Goal: Find specific page/section: Find specific page/section

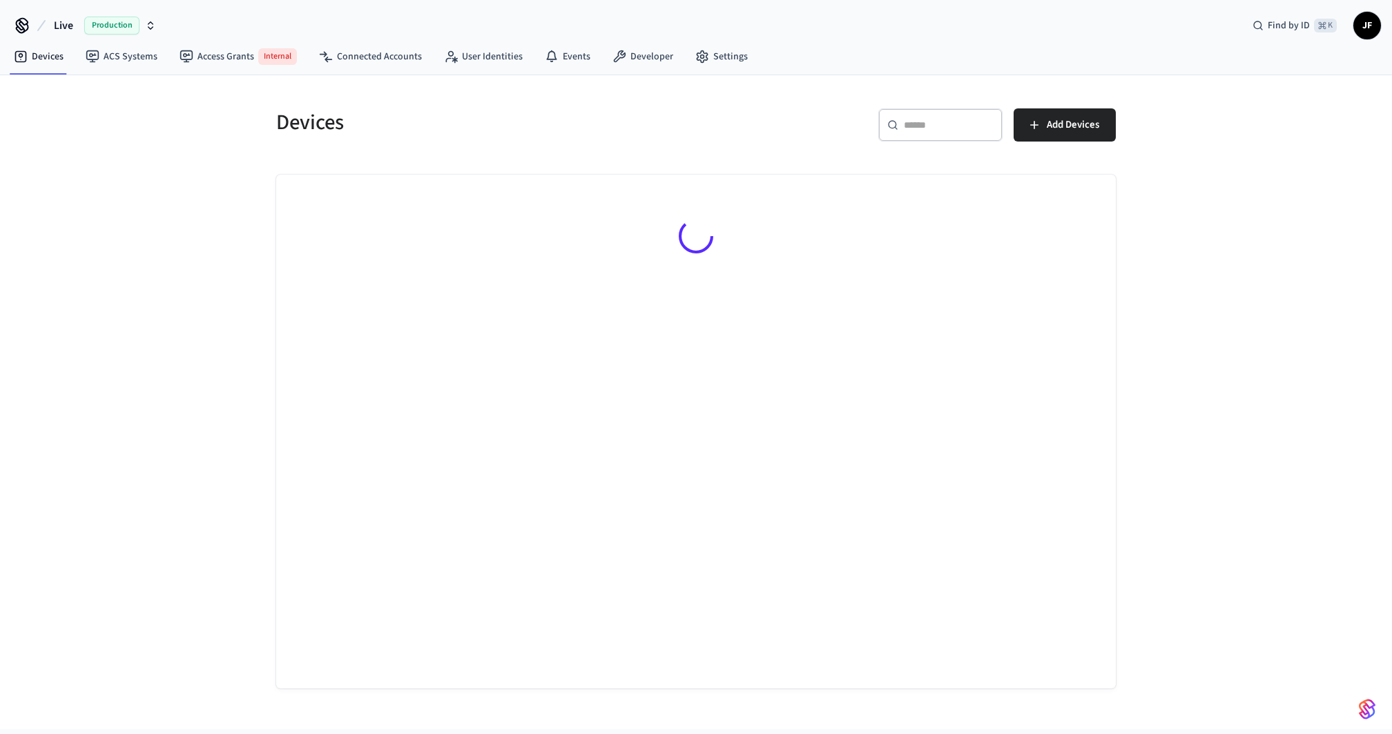
click at [61, 23] on span "Live" at bounding box center [63, 25] width 19 height 17
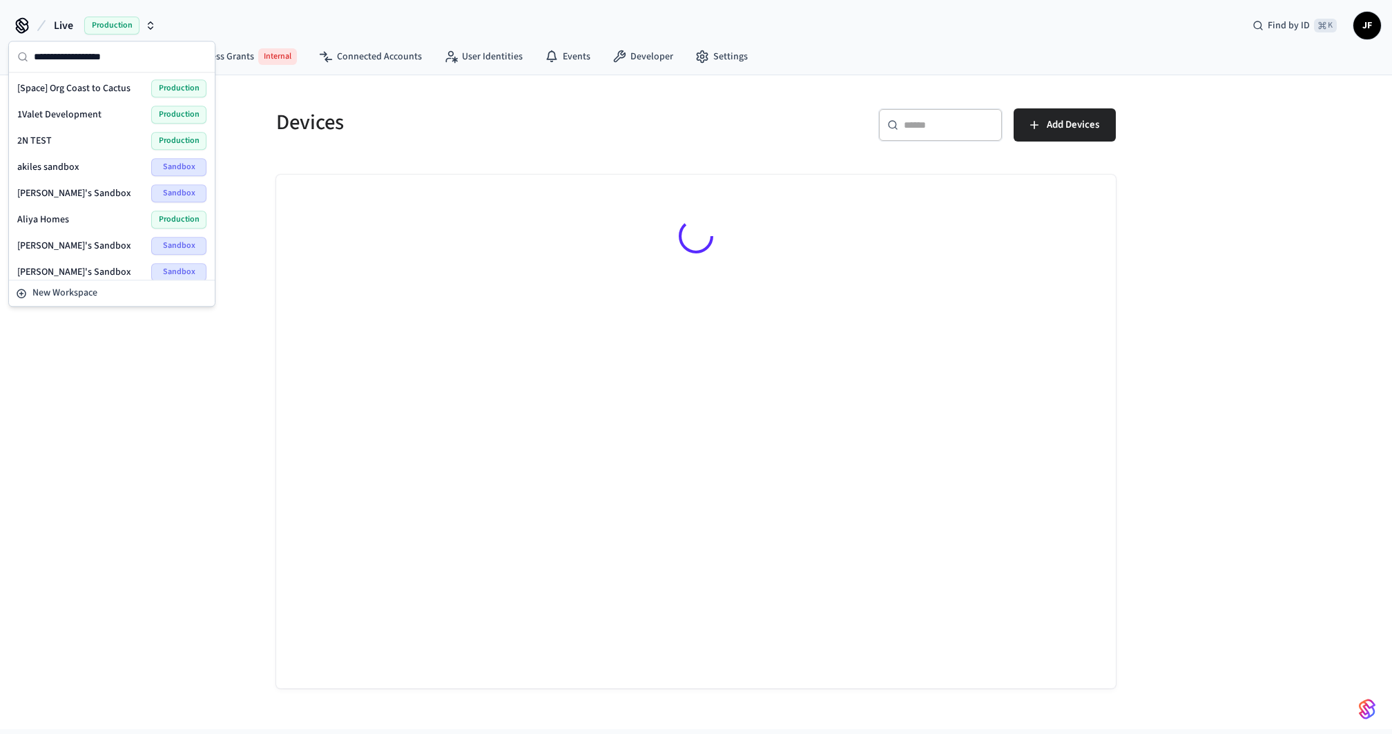
type input "*"
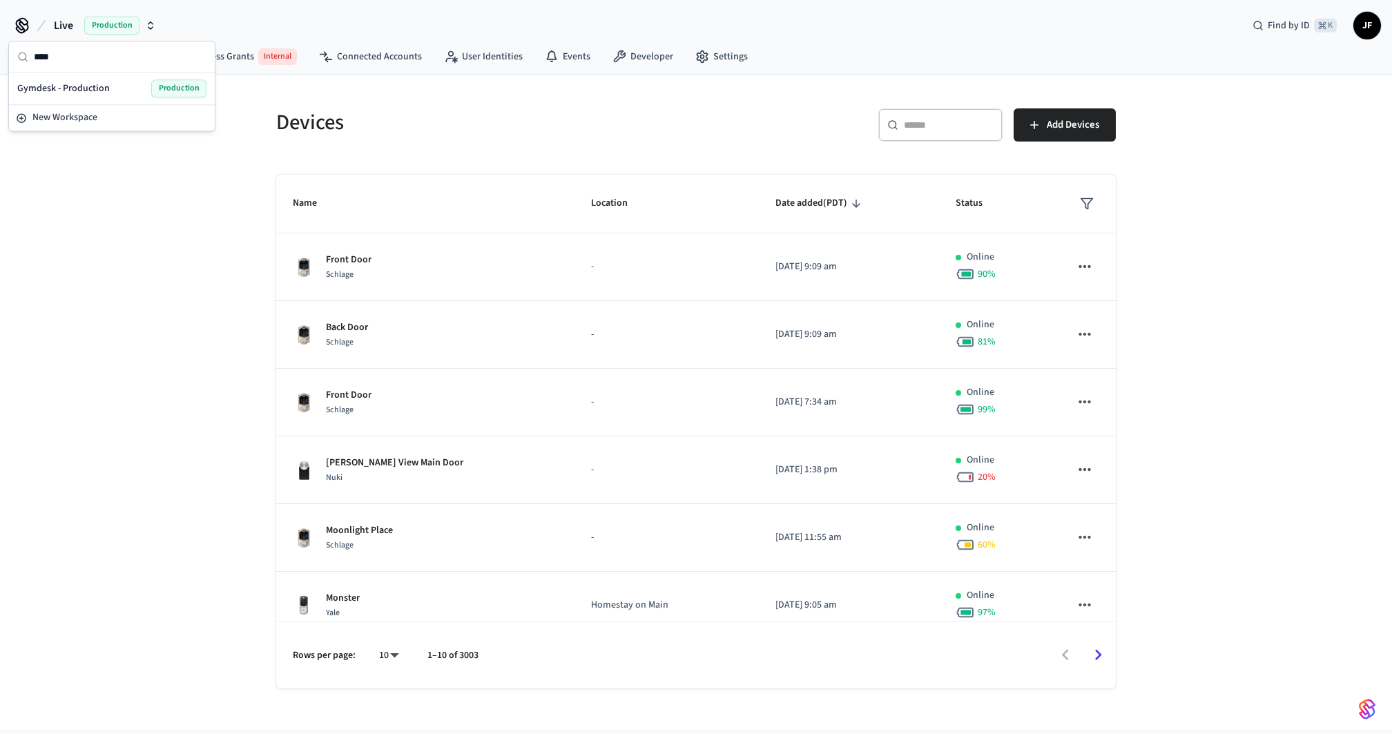
type input "****"
click at [64, 89] on span "Gymdesk - Production" at bounding box center [63, 88] width 93 height 14
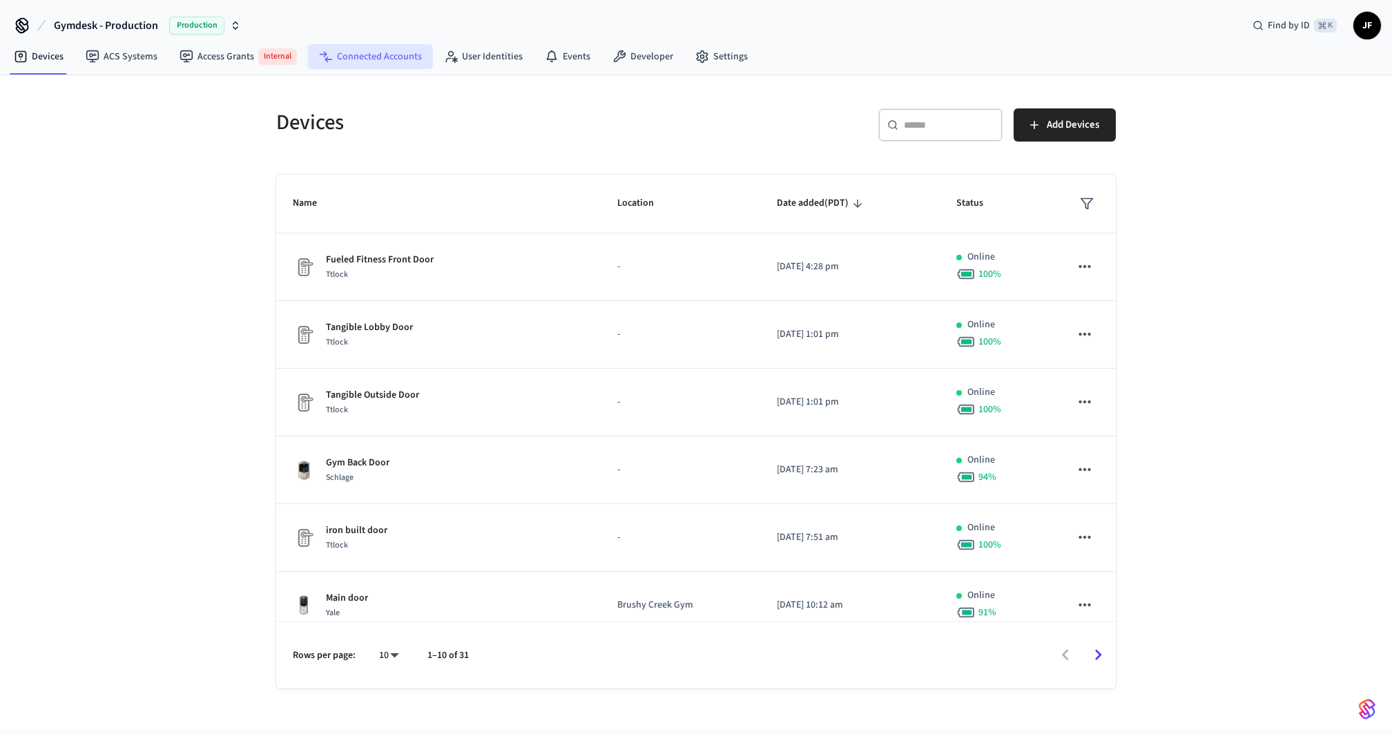
click at [364, 66] on link "Connected Accounts" at bounding box center [370, 56] width 125 height 25
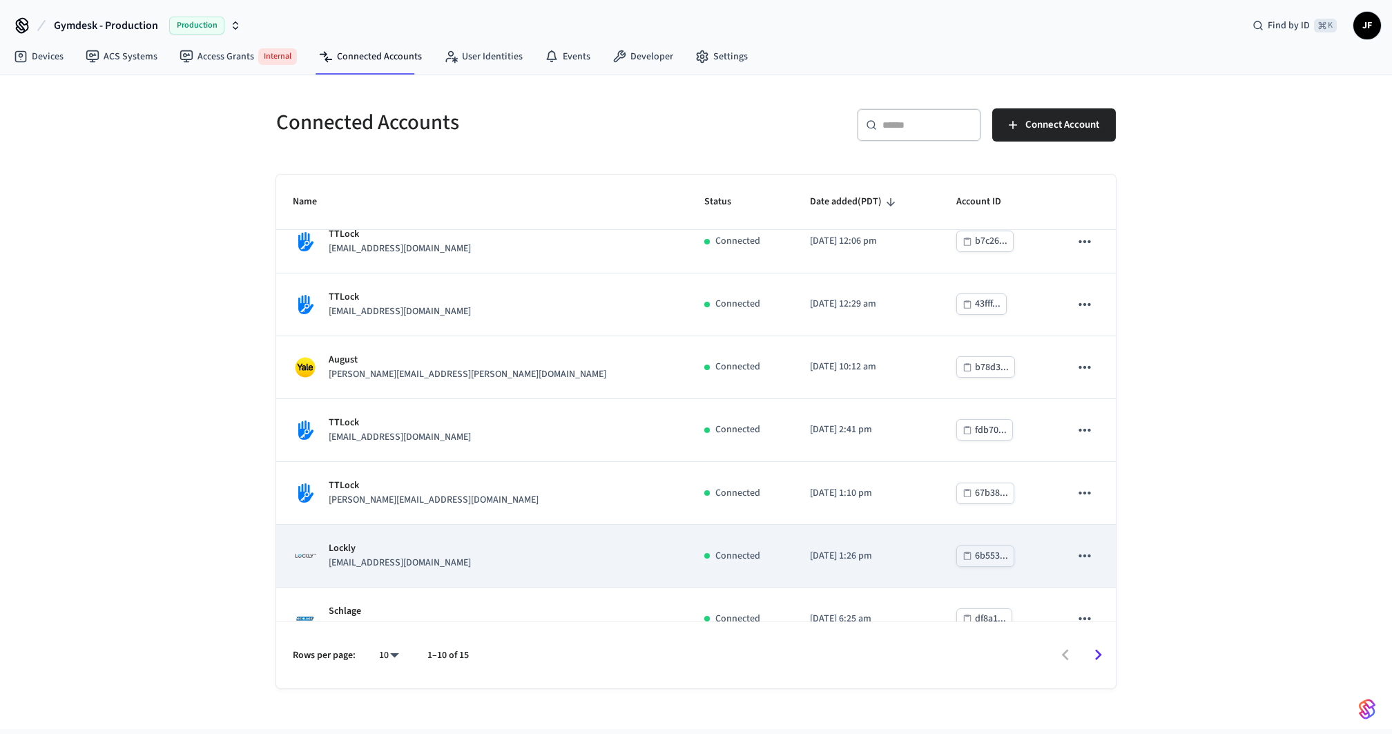
scroll to position [235, 0]
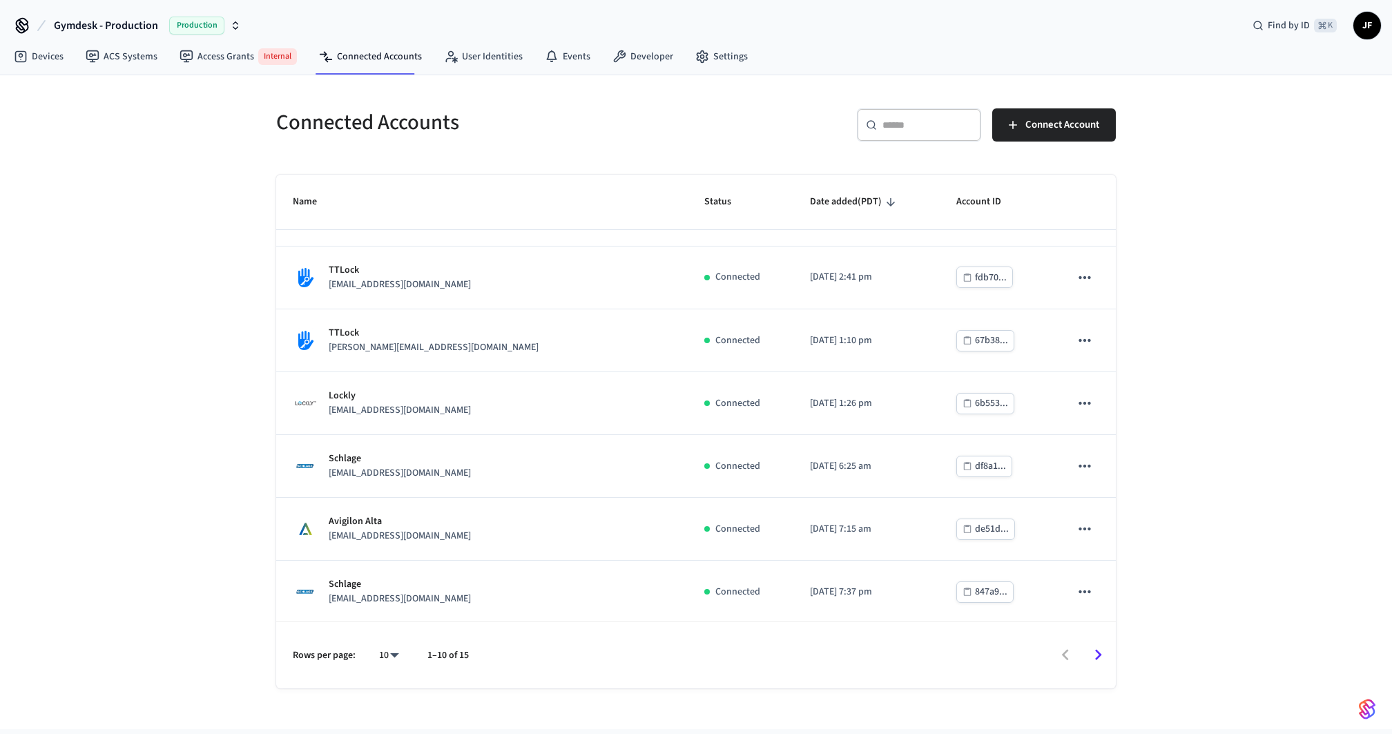
click at [558, 175] on th "Name" at bounding box center [481, 202] width 411 height 55
click at [659, 88] on div "Connected Accounts ​ ​ Connect Account Name Status Date added (PDT) Account ID …" at bounding box center [696, 381] width 884 height 613
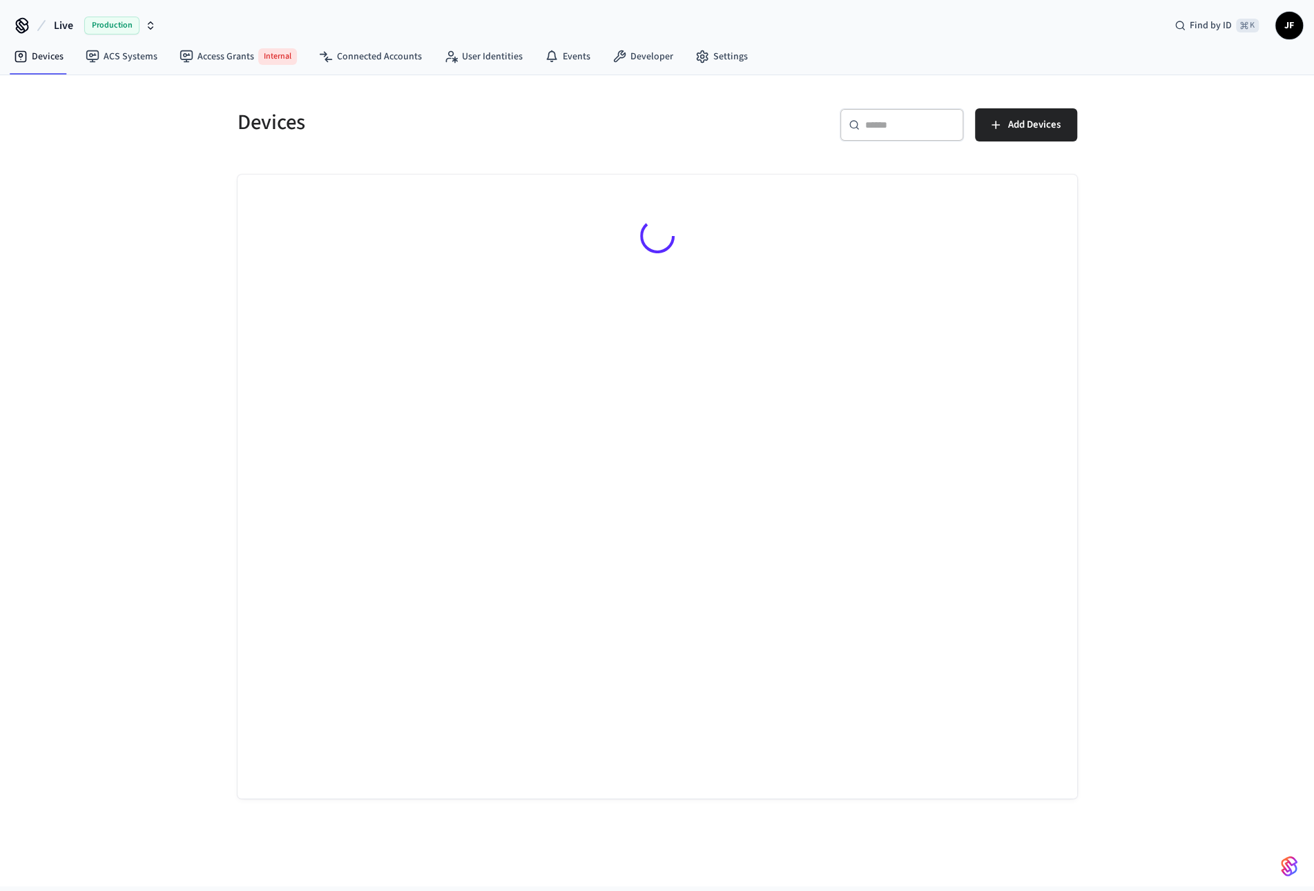
click at [76, 22] on button "Live Production" at bounding box center [105, 25] width 110 height 29
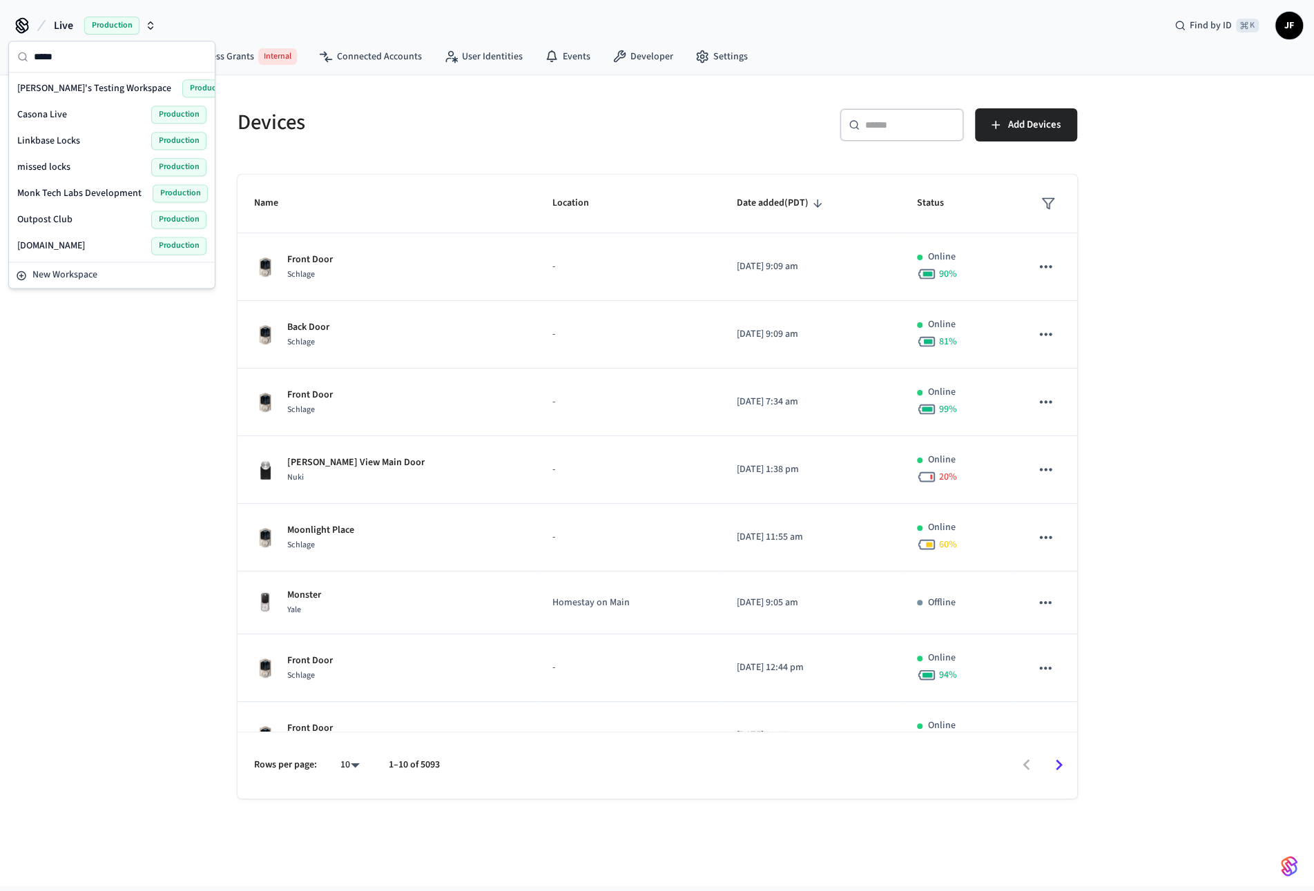
type input "*****"
click at [58, 84] on span "[PERSON_NAME]'s Testing Workspace" at bounding box center [94, 88] width 154 height 14
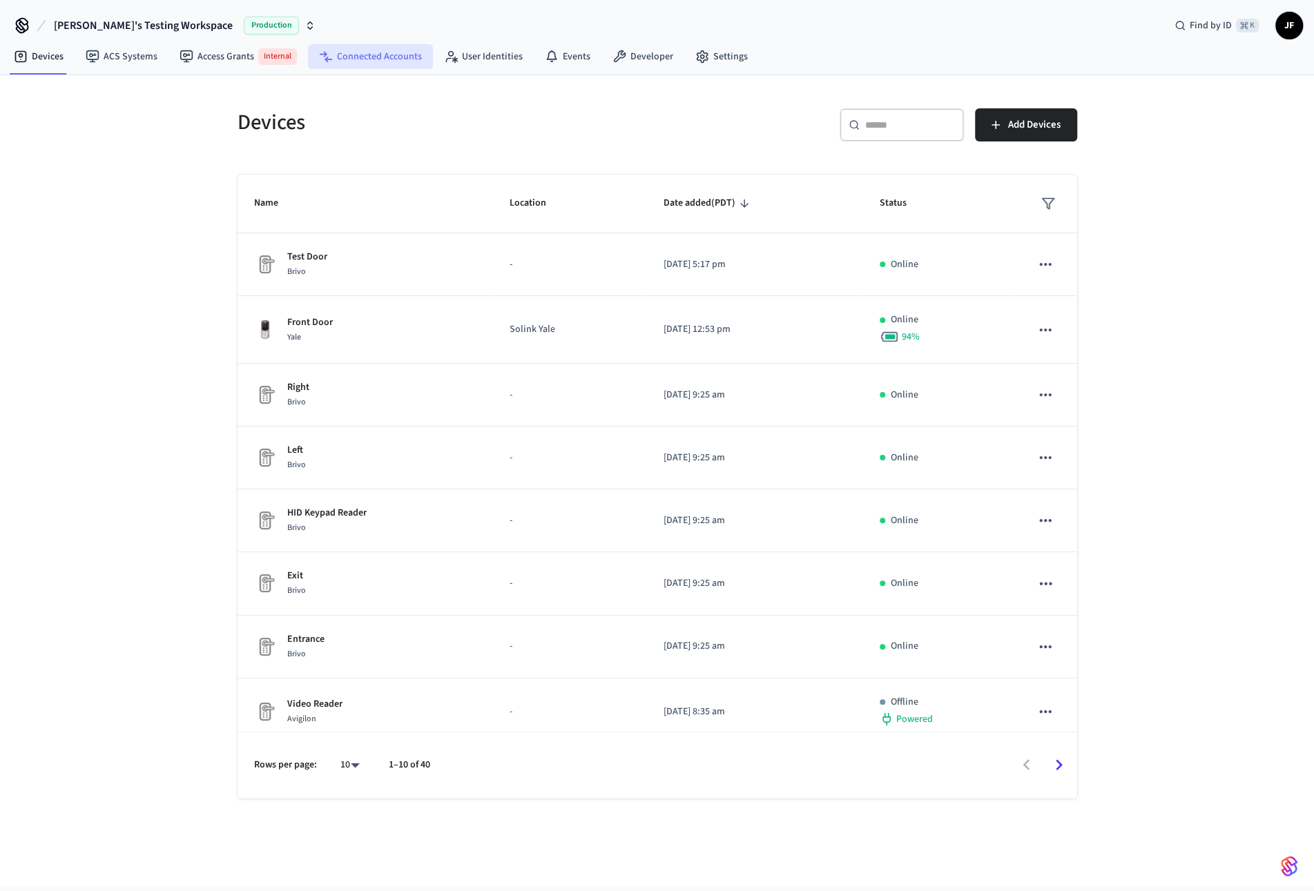
click at [335, 63] on link "Connected Accounts" at bounding box center [370, 56] width 125 height 25
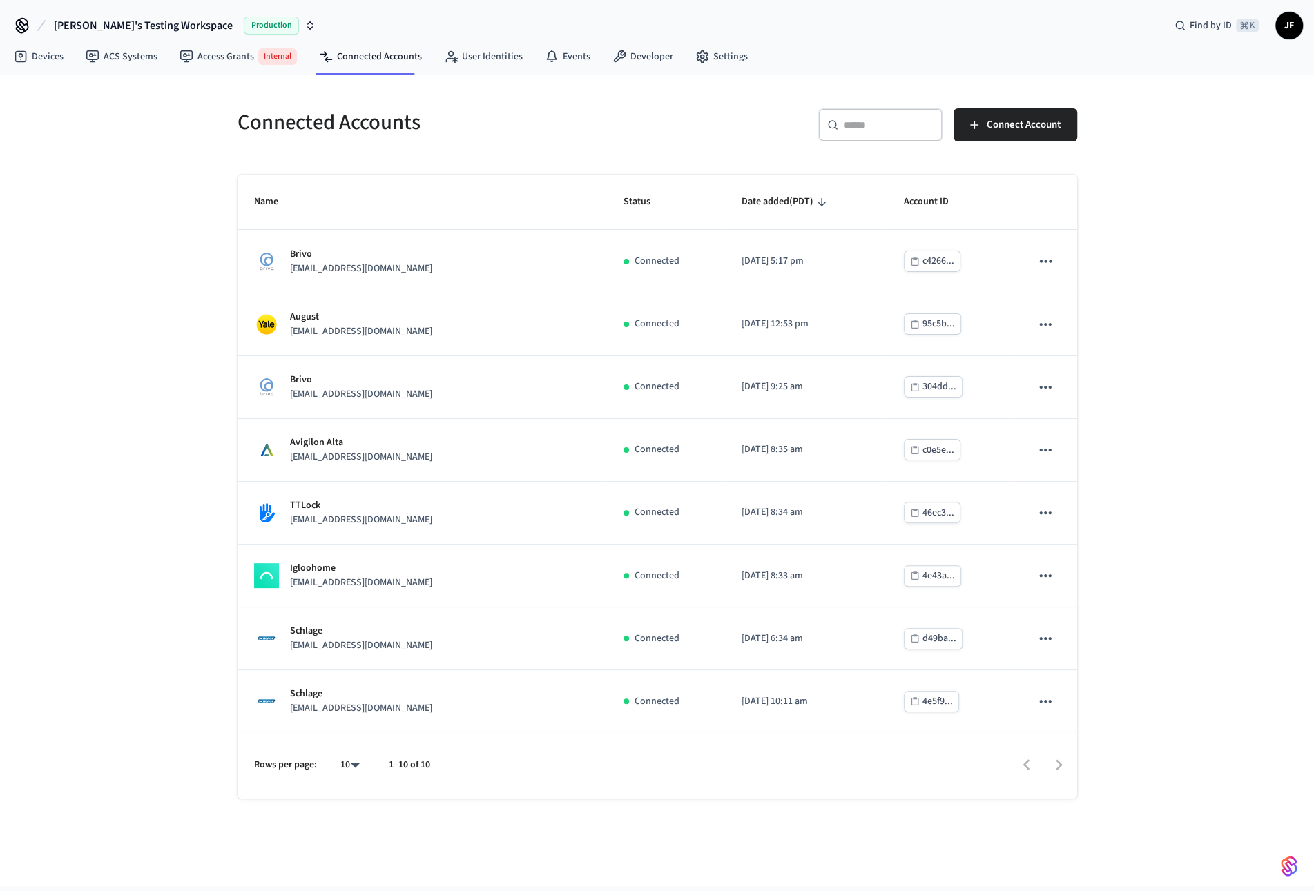
click at [152, 365] on div "Connected Accounts ​ ​ Connect Account Name Status Date added (PDT) Account ID …" at bounding box center [657, 480] width 1314 height 811
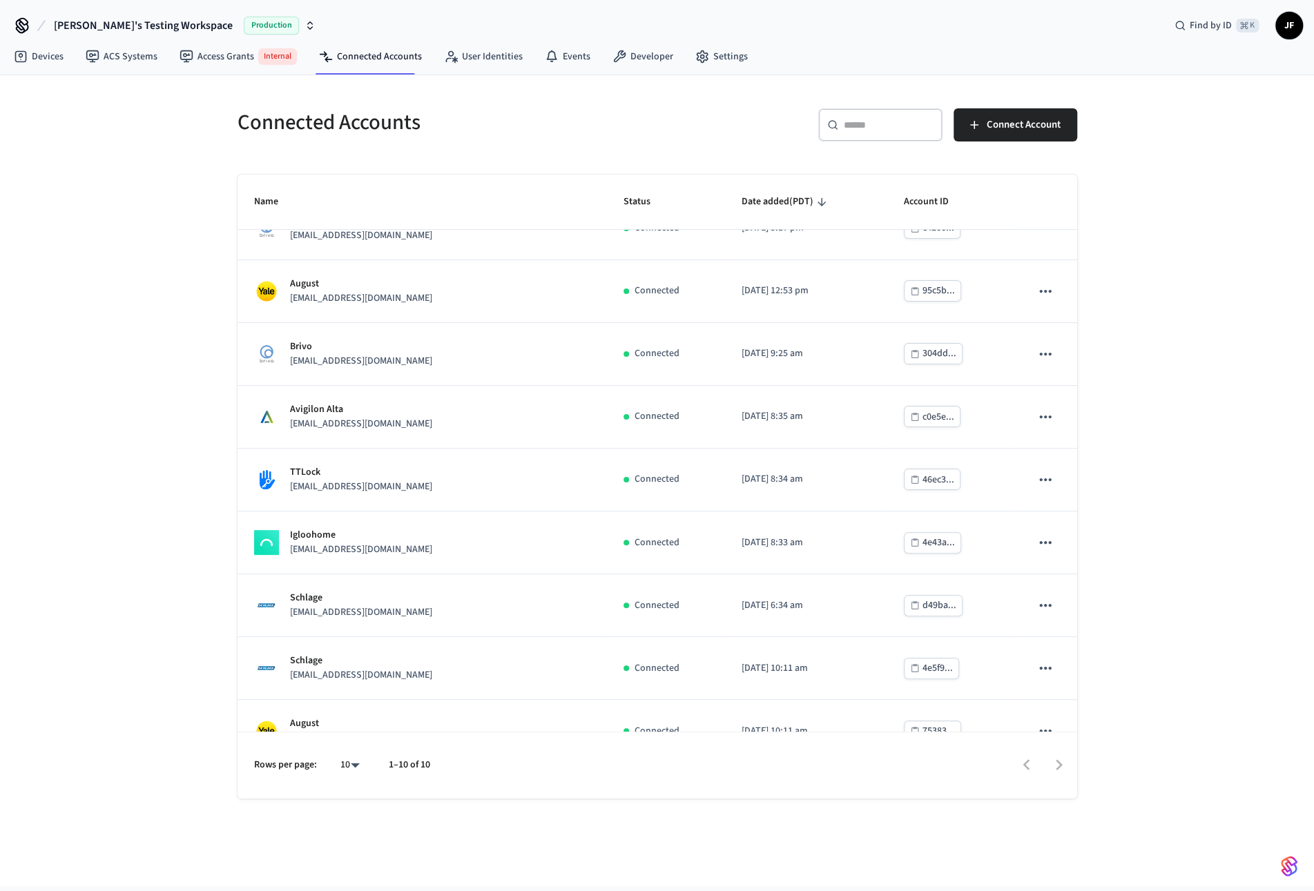
scroll to position [36, 0]
click at [193, 430] on div "Connected Accounts ​ ​ Connect Account Name Status Date added (PDT) Account ID …" at bounding box center [657, 480] width 1314 height 811
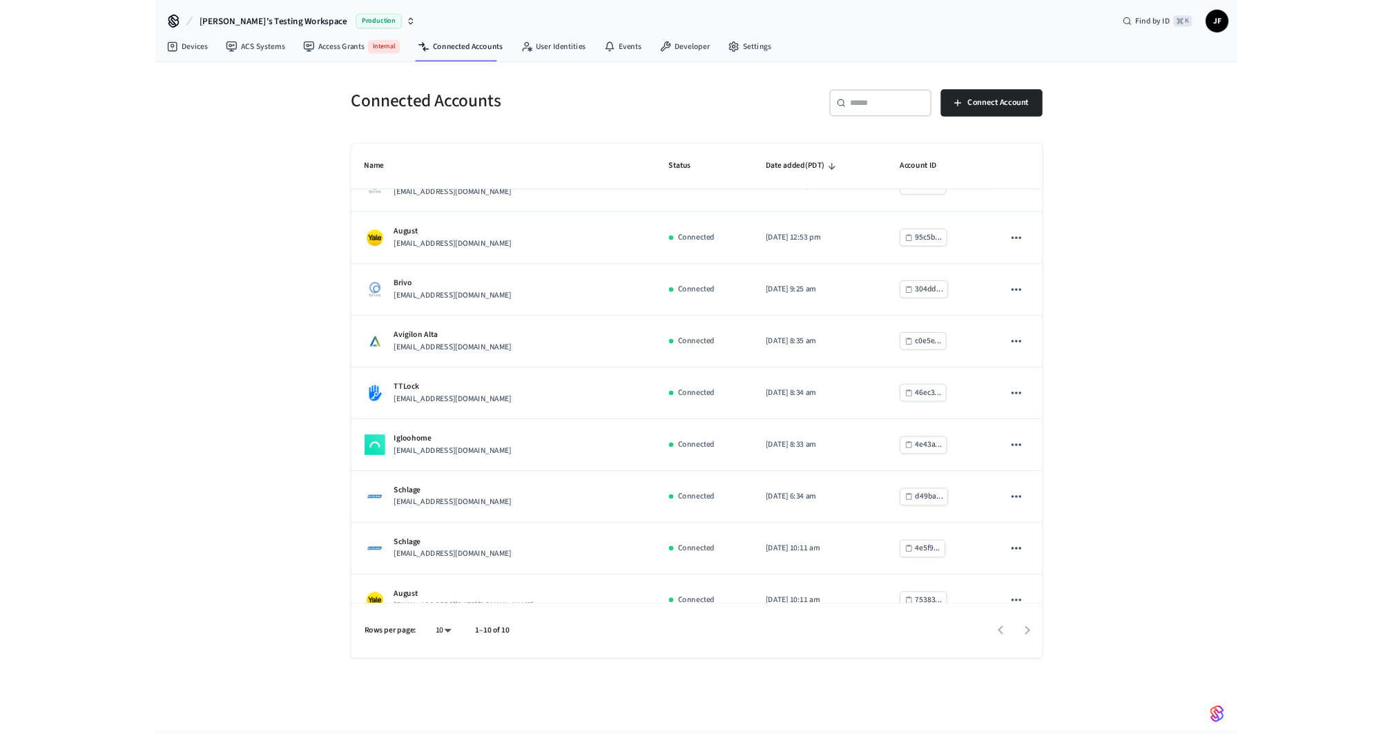
scroll to position [126, 0]
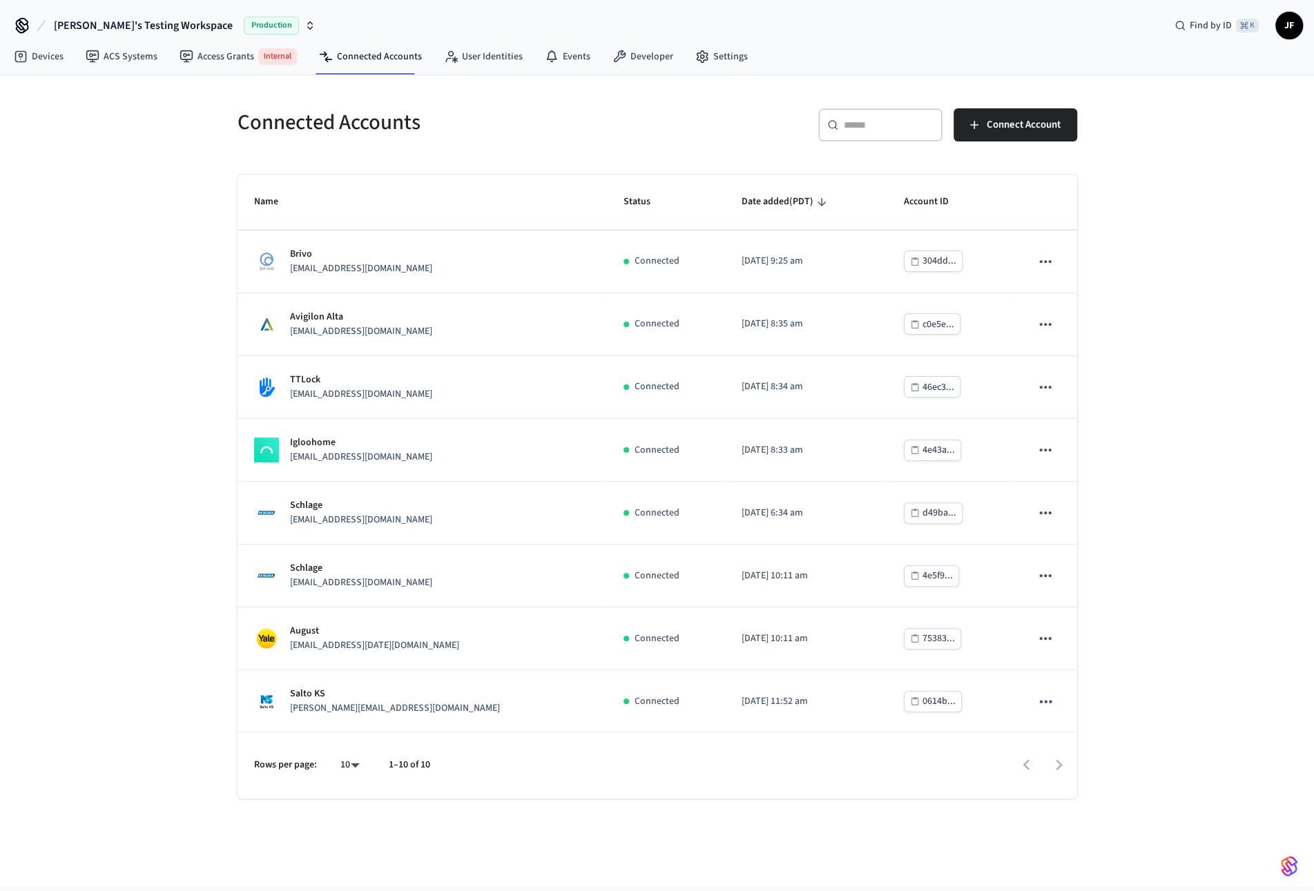
click at [132, 472] on div "Connected Accounts ​ ​ Connect Account Name Status Date added (PDT) Account ID …" at bounding box center [657, 480] width 1314 height 811
